Goal: Communication & Community: Answer question/provide support

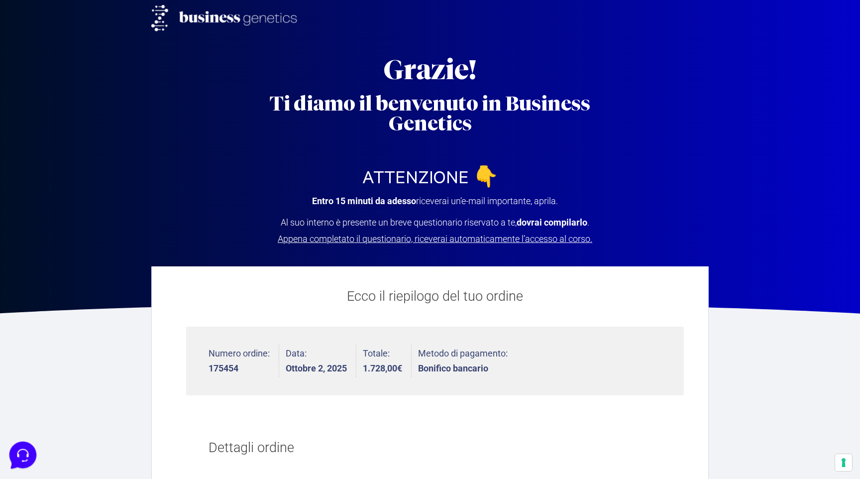
click at [21, 453] on icon at bounding box center [22, 454] width 26 height 26
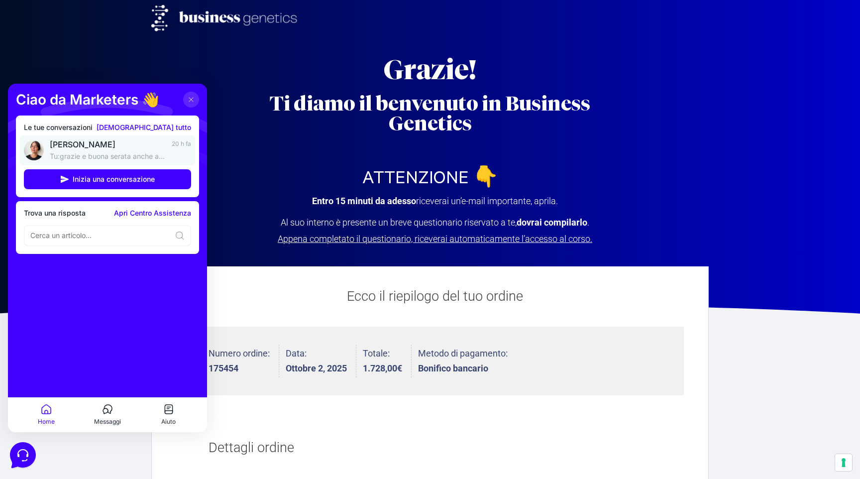
click at [97, 150] on div "[PERSON_NAME] Tu: grazie e buona serata anche a lei" at bounding box center [108, 150] width 116 height 22
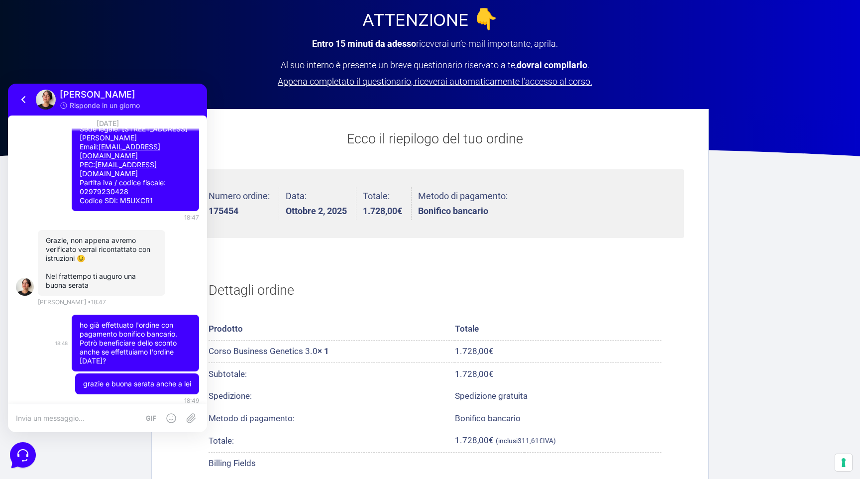
scroll to position [135, 0]
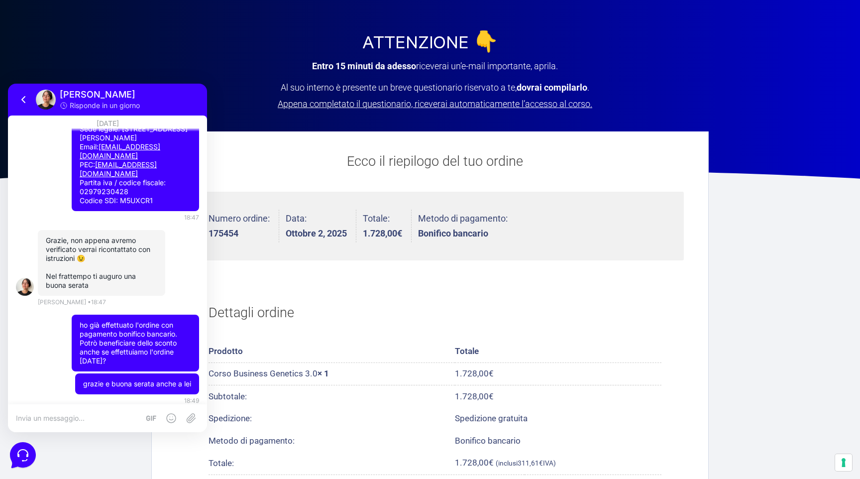
click at [56, 419] on textarea at bounding box center [77, 418] width 123 height 9
type textarea "[PERSON_NAME], ci sono novità?"
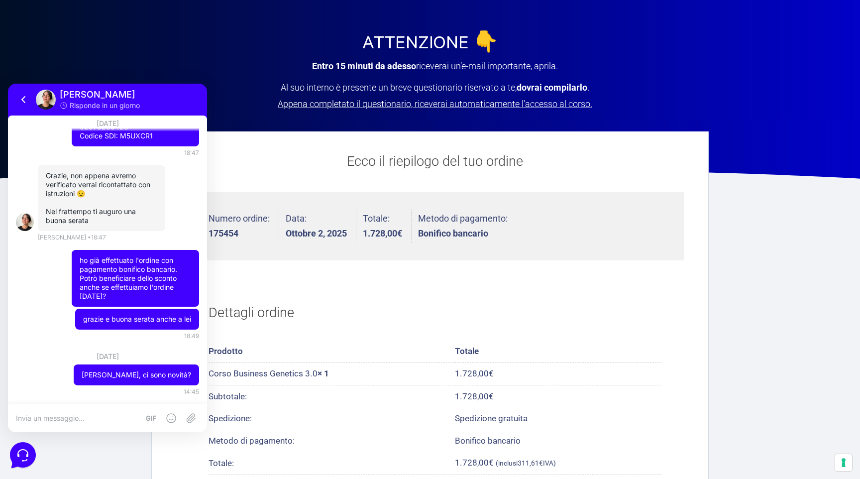
click at [79, 422] on textarea at bounding box center [77, 418] width 123 height 9
type textarea "In alternativa procedo con un boni"
click at [67, 419] on textarea "In alternativa procedo con un boni" at bounding box center [87, 418] width 143 height 9
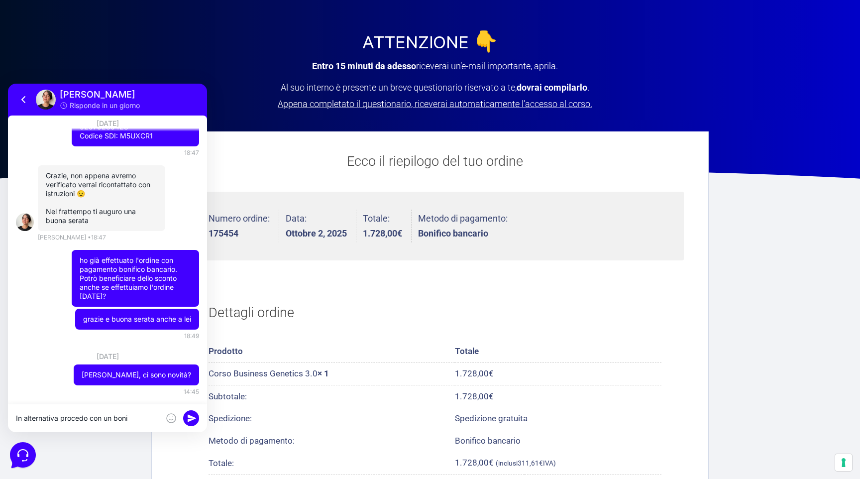
click at [67, 419] on textarea "In alternativa procedo con un boni" at bounding box center [87, 418] width 143 height 9
